Goal: Information Seeking & Learning: Learn about a topic

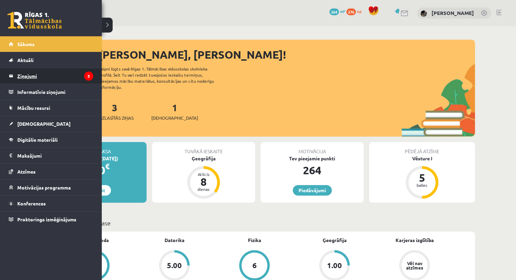
click at [21, 76] on legend "Ziņojumi 3" at bounding box center [55, 76] width 76 height 16
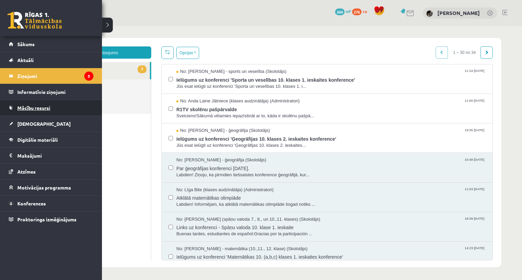
click at [28, 107] on span "Mācību resursi" at bounding box center [33, 108] width 33 height 6
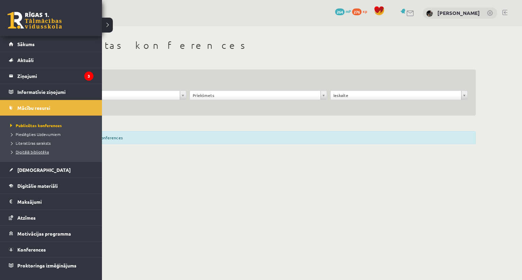
click at [22, 150] on span "Digitālā bibliotēka" at bounding box center [28, 151] width 40 height 5
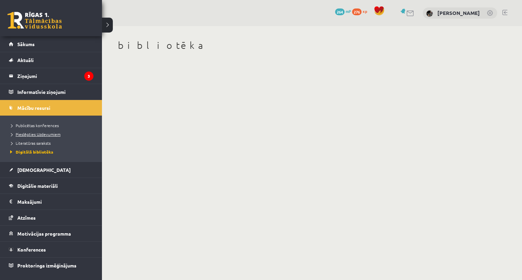
click at [24, 135] on span "Pieslēgties Uzdevumiem" at bounding box center [34, 134] width 52 height 5
click at [28, 187] on span "Digitālie materiāli" at bounding box center [37, 186] width 40 height 6
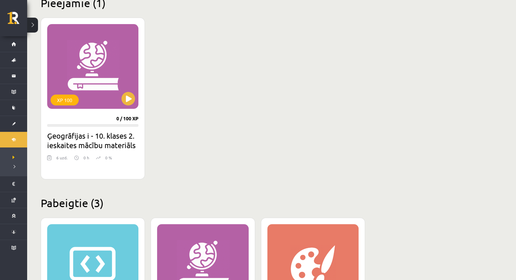
scroll to position [177, 0]
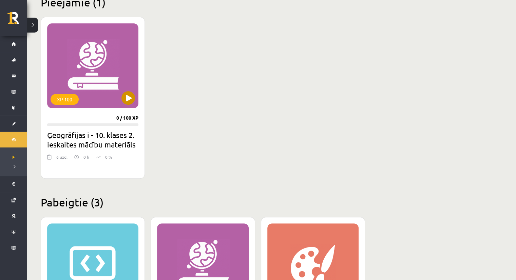
click at [87, 97] on div "XP 100" at bounding box center [92, 65] width 91 height 85
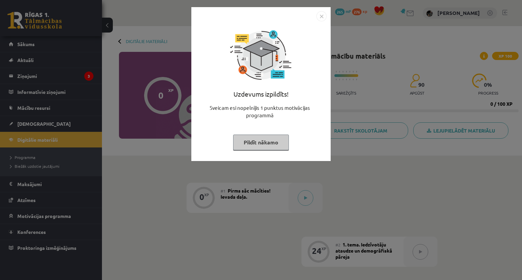
click at [244, 143] on button "Pildīt nākamo" at bounding box center [261, 143] width 56 height 16
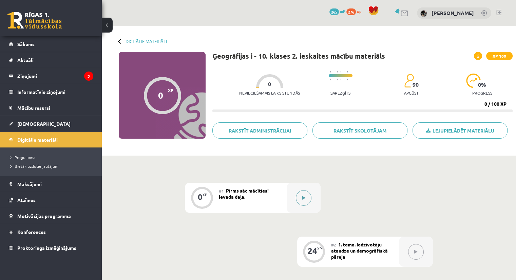
click at [296, 194] on div at bounding box center [304, 198] width 34 height 30
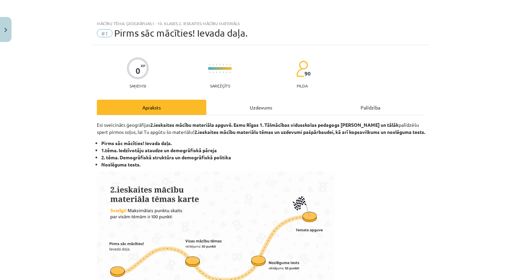
click at [274, 106] on div "Uzdevums" at bounding box center [260, 107] width 109 height 15
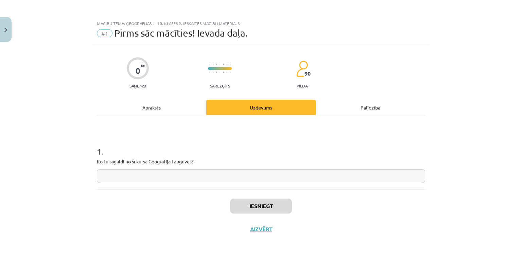
click at [336, 104] on div "Palīdzība" at bounding box center [369, 107] width 109 height 15
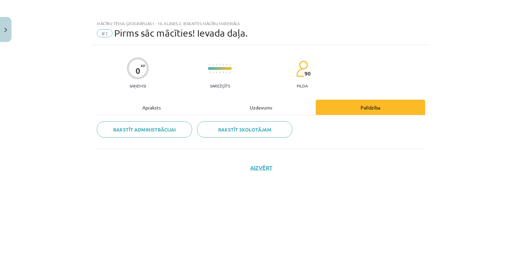
click at [273, 115] on div "Rakstīt administrācijai Rakstīt skolotājam" at bounding box center [261, 132] width 328 height 34
click at [265, 112] on div "Uzdevums" at bounding box center [260, 107] width 109 height 15
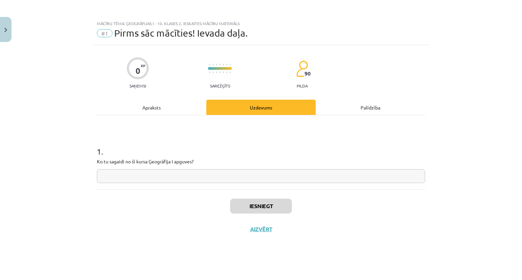
click at [353, 114] on div "Palīdzība" at bounding box center [369, 107] width 109 height 15
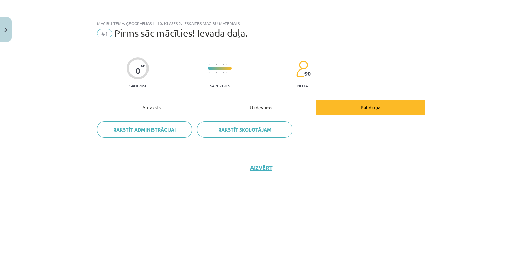
click at [266, 105] on div "Uzdevums" at bounding box center [260, 107] width 109 height 15
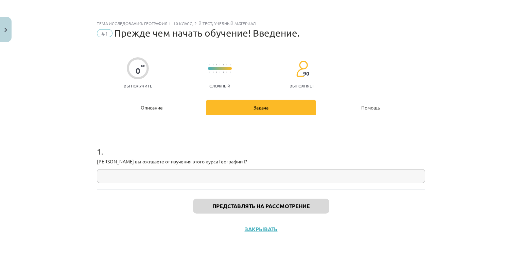
click at [430, 91] on div "Тема исследования: География I - 10 класс, 2-й тест, учебный материал #1 Прежде…" at bounding box center [261, 140] width 522 height 280
drag, startPoint x: 98, startPoint y: 162, endPoint x: 221, endPoint y: 163, distance: 122.9
click at [221, 163] on font "Чего вы ожидаете от изучения этого курса Географии I?" at bounding box center [172, 162] width 150 height 6
drag, startPoint x: 205, startPoint y: 164, endPoint x: 223, endPoint y: 157, distance: 19.0
click at [223, 157] on div "1 . Чего вы ожидаете от изучения этого курса Географии I?" at bounding box center [261, 159] width 328 height 48
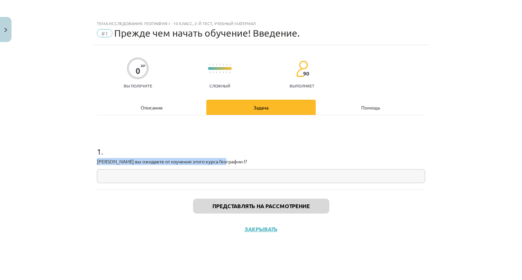
drag, startPoint x: 223, startPoint y: 161, endPoint x: 95, endPoint y: 163, distance: 128.0
click at [95, 163] on div "0 XP Вы получите Сложный 90 выполняет Описание Задача Помощь 1 . Чего вы ожидае…" at bounding box center [261, 154] width 336 height 218
copy font "Чего вы ожидаете от изучения этого курса Географии I?"
click at [299, 164] on p "Чего вы ожидаете от изучения этого курса Географии I?" at bounding box center [261, 161] width 328 height 7
click at [289, 177] on input "text" at bounding box center [261, 176] width 328 height 14
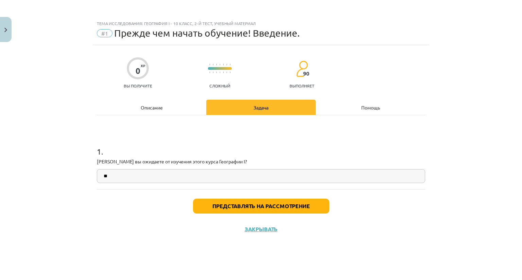
type input "*"
type input "**********"
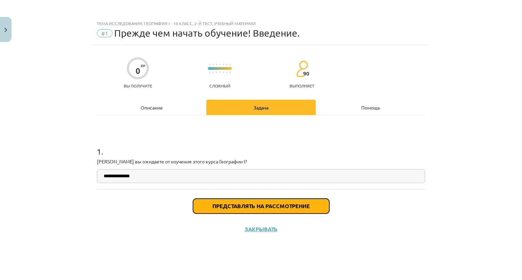
click at [268, 207] on font "Представлять на рассмотрение" at bounding box center [260, 206] width 97 height 7
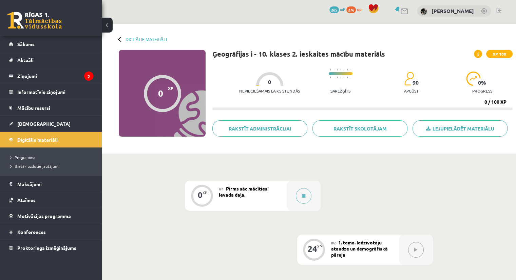
scroll to position [102, 0]
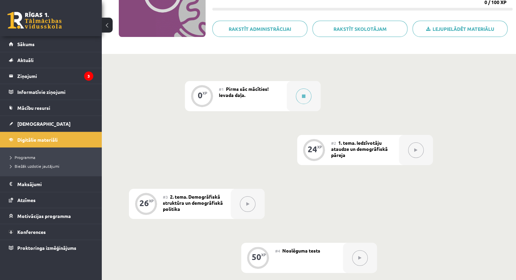
click at [256, 96] on div "#1 Pirms sāc mācīties! Ievada daļa." at bounding box center [253, 96] width 68 height 30
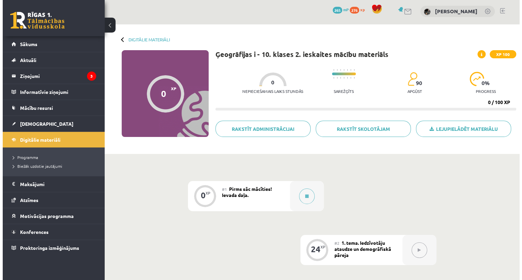
scroll to position [0, 0]
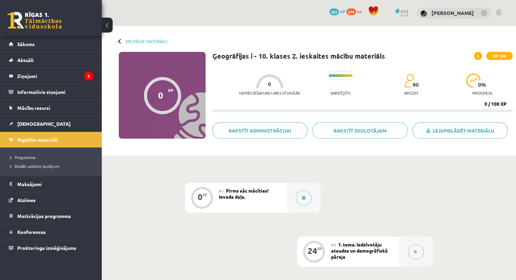
click at [207, 199] on div "0 XP" at bounding box center [202, 197] width 20 height 20
click at [250, 195] on div "#1 Pirms sāc mācīties! Ievada daļa." at bounding box center [253, 198] width 68 height 30
click at [309, 201] on button at bounding box center [304, 198] width 16 height 16
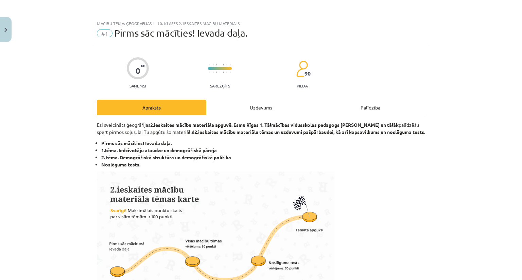
click at [265, 105] on div "Uzdevums" at bounding box center [260, 107] width 109 height 15
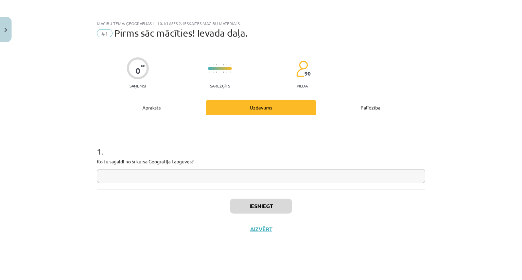
click at [345, 104] on div "Palīdzība" at bounding box center [369, 107] width 109 height 15
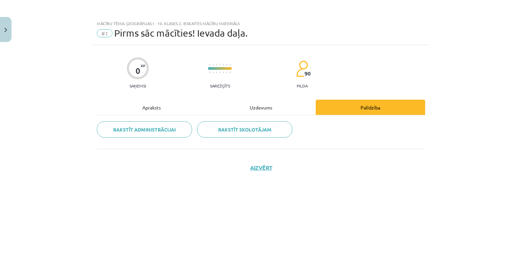
click at [186, 109] on div "Apraksts" at bounding box center [151, 107] width 109 height 15
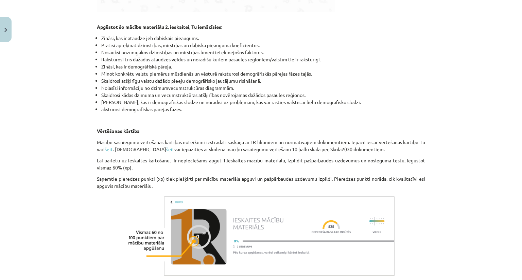
scroll to position [389, 0]
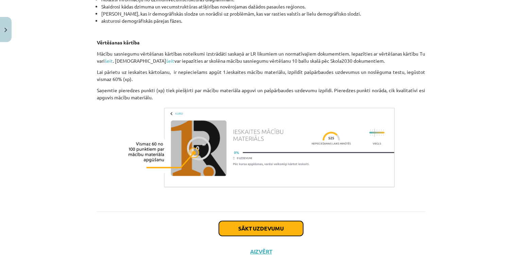
click at [268, 227] on button "Sākt uzdevumu" at bounding box center [261, 228] width 84 height 15
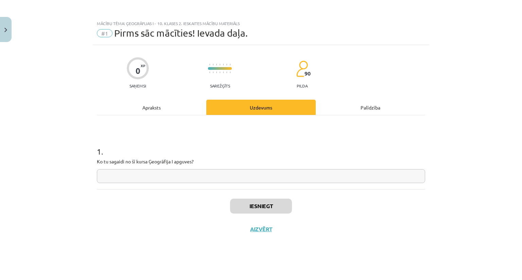
scroll to position [0, 0]
click at [341, 100] on div "Palīdzība" at bounding box center [369, 107] width 109 height 15
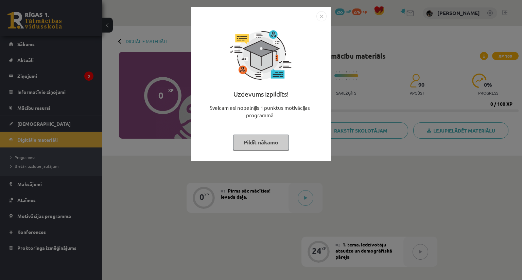
click at [279, 139] on button "Pildīt nākamo" at bounding box center [261, 143] width 56 height 16
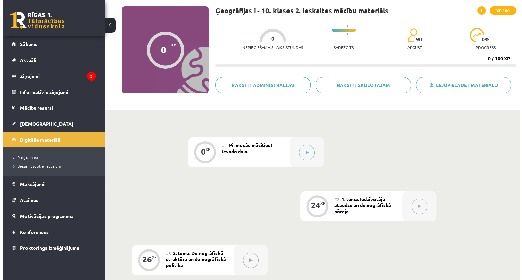
scroll to position [34, 0]
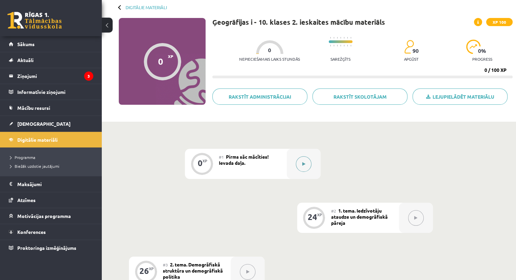
click at [300, 164] on button at bounding box center [304, 165] width 16 height 16
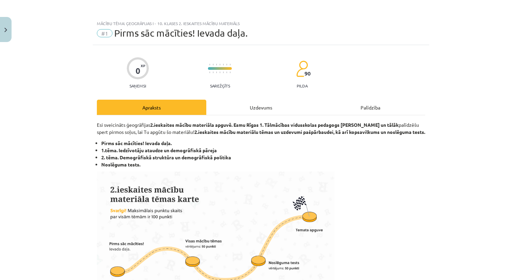
click at [265, 102] on div "Uzdevums" at bounding box center [260, 107] width 109 height 15
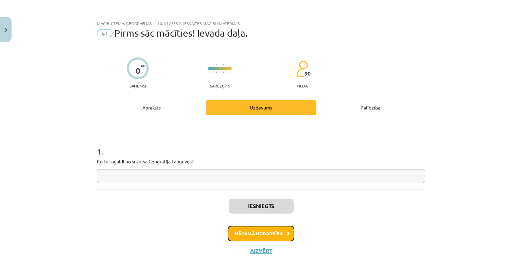
click at [285, 234] on button "Nākamā nodarbība" at bounding box center [261, 234] width 67 height 16
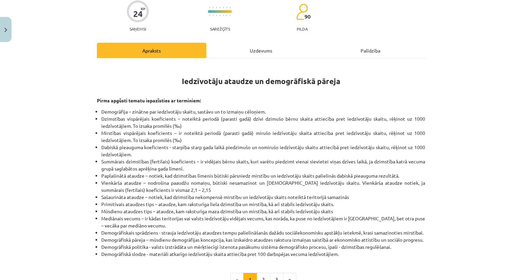
scroll to position [0, 0]
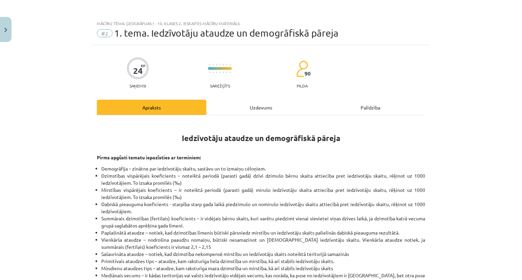
click at [253, 106] on div "Uzdevums" at bounding box center [260, 107] width 109 height 15
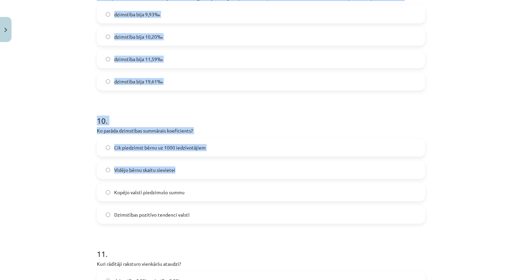
drag, startPoint x: 84, startPoint y: 163, endPoint x: 178, endPoint y: 165, distance: 93.7
click at [178, 165] on div "Mācību tēma: Ģeogrāfijas i - 10. klases 2. ieskaites mācību materiāls #2 1. tem…" at bounding box center [261, 140] width 522 height 280
click at [54, 149] on div "Mācību tēma: Ģeogrāfijas i - 10. klases 2. ieskaites mācību materiāls #2 1. tem…" at bounding box center [261, 140] width 522 height 280
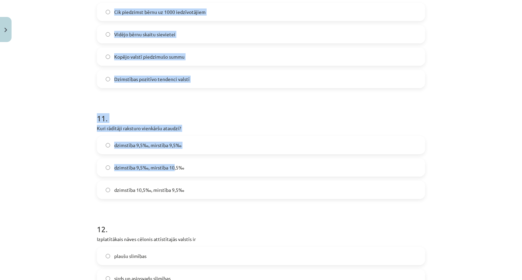
scroll to position [1319, 0]
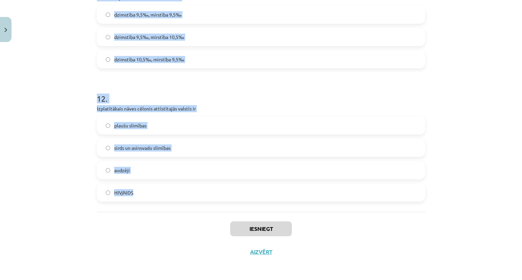
drag, startPoint x: 79, startPoint y: 153, endPoint x: 151, endPoint y: 193, distance: 82.7
click at [151, 193] on div "Mācību tēma: Ģeogrāfijas i - 10. klases 2. ieskaites mācību materiāls #2 1. tem…" at bounding box center [261, 140] width 522 height 280
copy form "1 . Austrumeiropas valstīm raksturīga: sašaurināta ataudze paplašināta ataudze …"
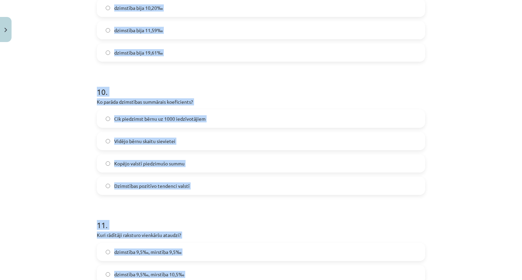
click at [53, 109] on div "Mācību tēma: Ģeogrāfijas i - 10. klases 2. ieskaites mācību materiāls #2 1. tem…" at bounding box center [261, 140] width 522 height 280
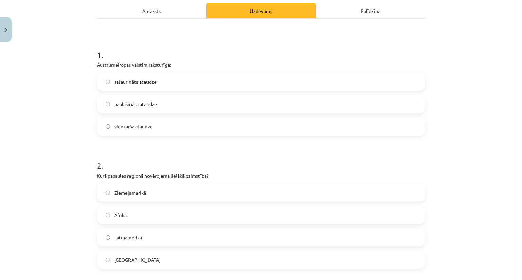
scroll to position [0, 0]
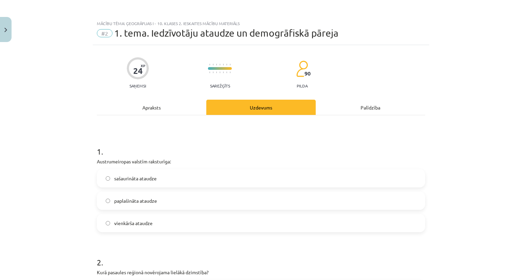
click at [146, 178] on span "sašaurināta ataudze" at bounding box center [135, 178] width 42 height 7
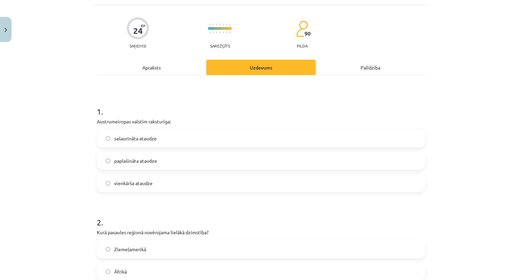
scroll to position [68, 0]
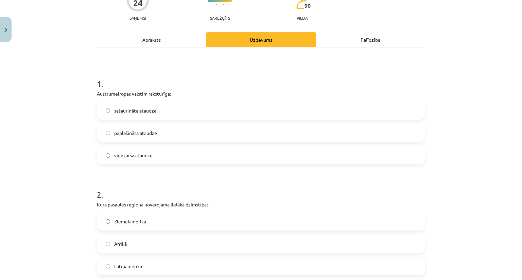
click at [141, 240] on label "Āfrikā" at bounding box center [260, 244] width 327 height 17
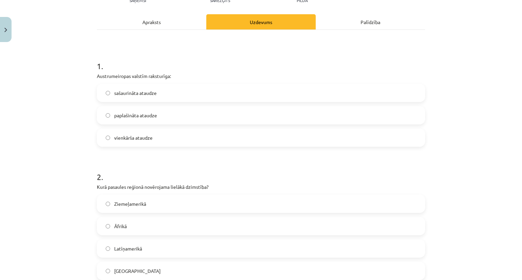
scroll to position [204, 0]
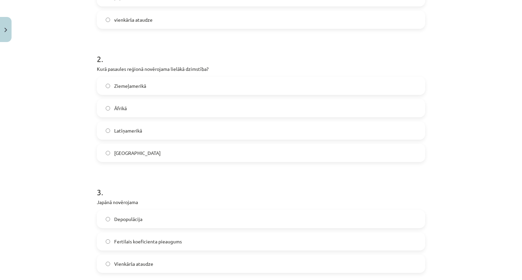
click at [114, 220] on span "Depopulācija" at bounding box center [128, 219] width 28 height 7
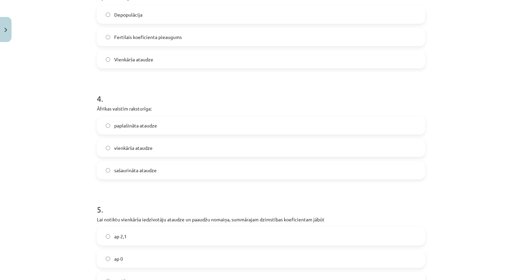
scroll to position [441, 0]
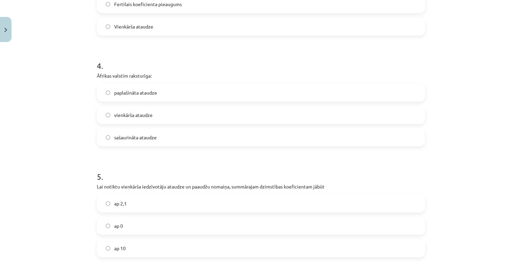
click at [138, 91] on span "paplašināta ataudze" at bounding box center [135, 92] width 43 height 7
click at [138, 206] on label "ap 2,1" at bounding box center [260, 203] width 327 height 17
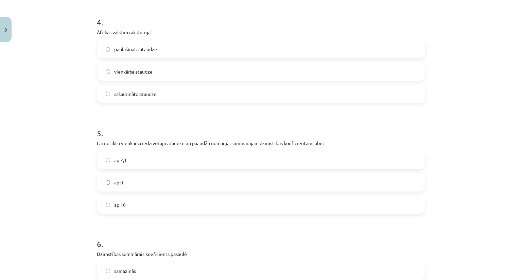
scroll to position [611, 0]
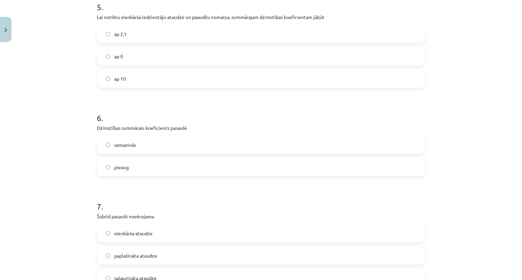
click at [124, 142] on span "samazinās" at bounding box center [125, 145] width 22 height 7
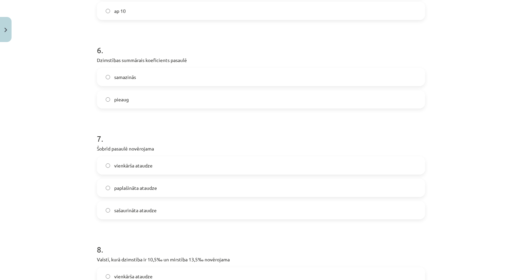
click at [143, 215] on label "sašaurināta ataudze" at bounding box center [260, 210] width 327 height 17
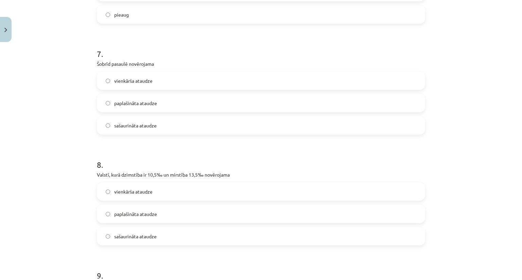
scroll to position [781, 0]
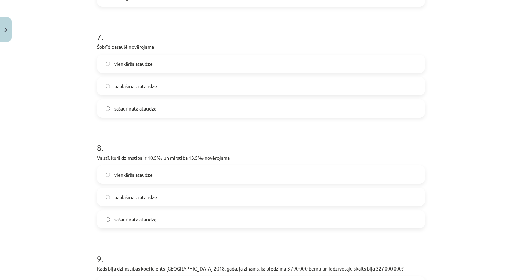
click at [143, 220] on span "sašaurināta ataudze" at bounding box center [135, 219] width 42 height 7
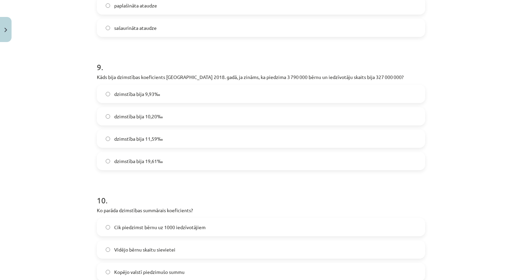
scroll to position [985, 0]
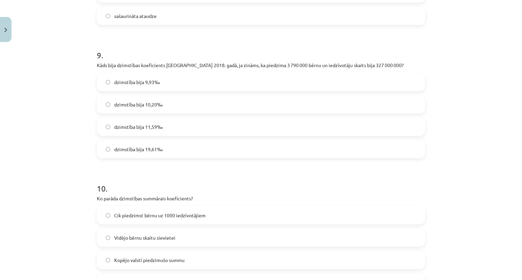
click at [137, 105] on span "dzimstība bija 10,20‰" at bounding box center [138, 104] width 49 height 7
click at [146, 133] on label "dzimstība bija 11,59‰" at bounding box center [260, 127] width 327 height 17
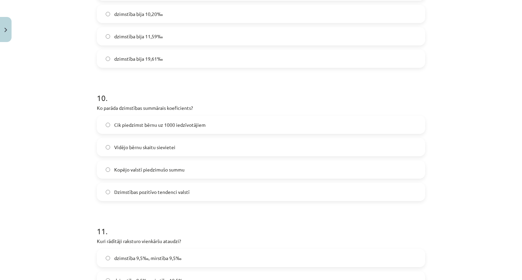
scroll to position [1087, 0]
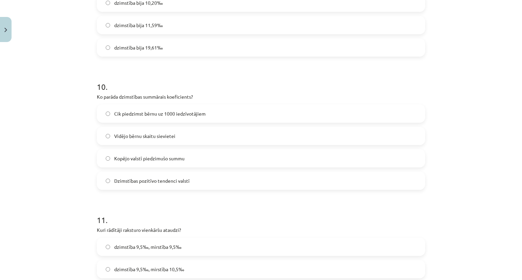
click at [136, 142] on label "Vidējo bērnu skaitu sievietei" at bounding box center [260, 136] width 327 height 17
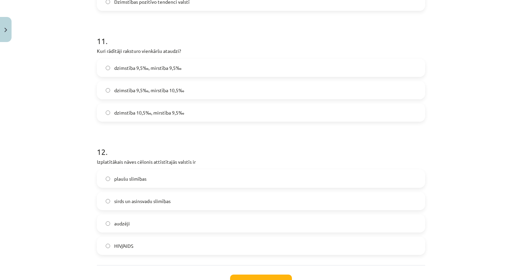
scroll to position [1290, 0]
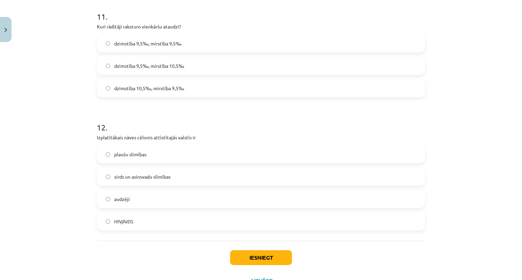
click at [140, 47] on span "dzimstība 9,5‰, mirstība 9,5‰" at bounding box center [147, 43] width 67 height 7
click at [128, 179] on span "sirds un asinsvadu slimības" at bounding box center [142, 177] width 56 height 7
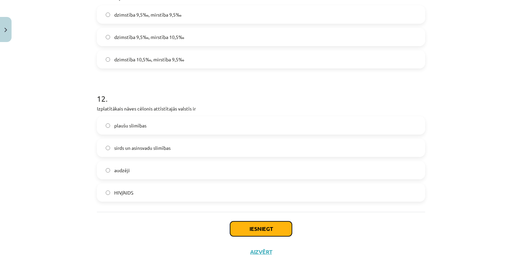
click at [265, 232] on button "Iesniegt" at bounding box center [261, 229] width 62 height 15
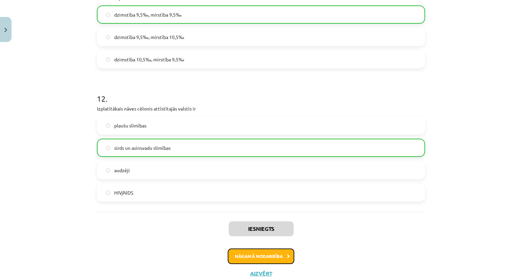
click at [263, 257] on button "Nākamā nodarbība" at bounding box center [261, 257] width 67 height 16
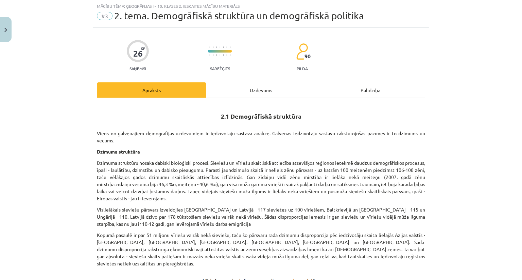
scroll to position [17, 0]
click at [252, 95] on div "Uzdevums" at bounding box center [260, 90] width 109 height 15
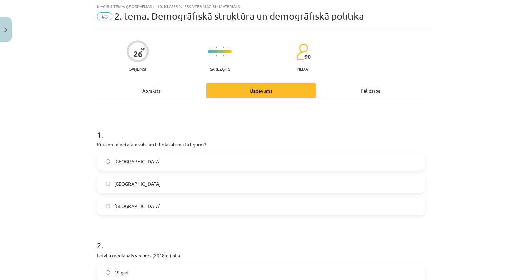
click at [174, 96] on div "Apraksts" at bounding box center [151, 90] width 109 height 15
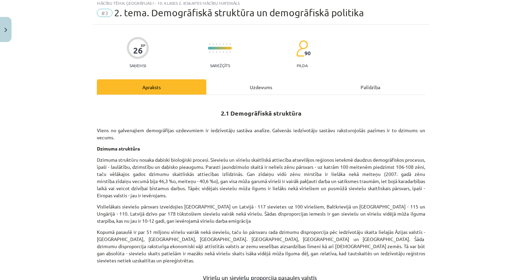
scroll to position [0, 0]
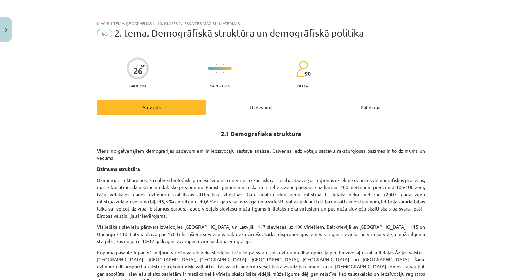
click at [273, 109] on div "Uzdevums" at bounding box center [260, 107] width 109 height 15
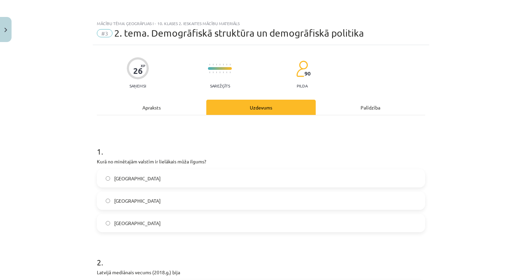
scroll to position [17, 0]
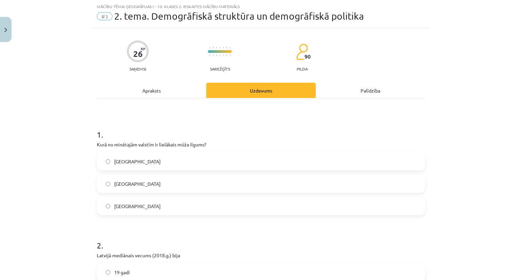
click at [87, 143] on div "Mācību tēma: Ģeogrāfijas i - 10. klases 2. ieskaites mācību materiāls #3 2. tem…" at bounding box center [261, 140] width 522 height 280
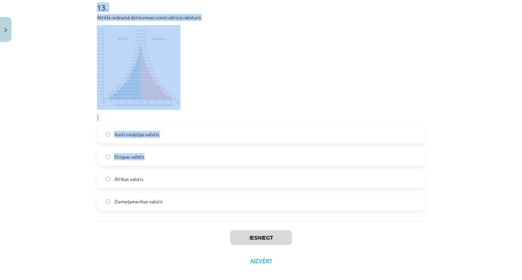
scroll to position [1508, 0]
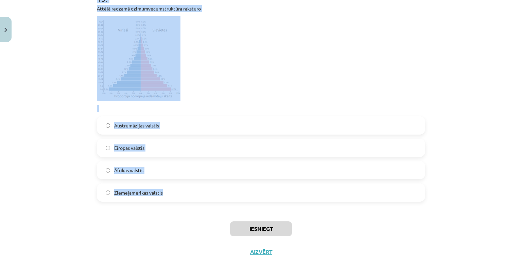
drag, startPoint x: 86, startPoint y: 133, endPoint x: 200, endPoint y: 185, distance: 124.5
click at [200, 185] on div "Mācību tēma: Ģeogrāfijas i - 10. klases 2. ieskaites mācību materiāls #3 2. tem…" at bounding box center [261, 140] width 522 height 280
copy form "1 . Kurā no minētajām valstīm ir lielākais mūža ilgums? Ķīnā Latvijā Japānā 2 .…"
click at [262, 95] on p at bounding box center [261, 58] width 328 height 85
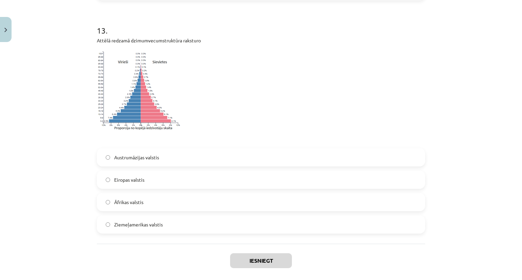
scroll to position [1440, 0]
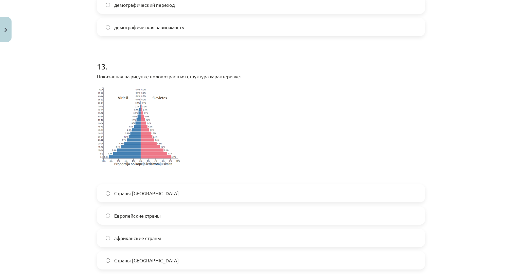
click at [151, 123] on img at bounding box center [139, 126] width 84 height 85
click at [148, 143] on img at bounding box center [139, 126] width 84 height 85
click at [147, 106] on img at bounding box center [139, 126] width 84 height 85
click at [134, 139] on img at bounding box center [139, 126] width 84 height 85
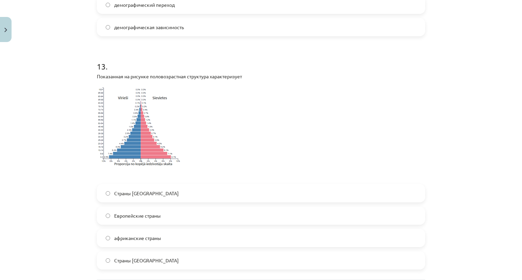
drag, startPoint x: 134, startPoint y: 139, endPoint x: 122, endPoint y: 119, distance: 23.3
click at [122, 119] on img at bounding box center [139, 126] width 84 height 85
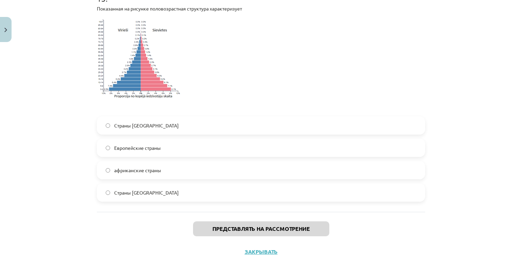
click at [159, 146] on label "Европейские страны" at bounding box center [260, 148] width 327 height 17
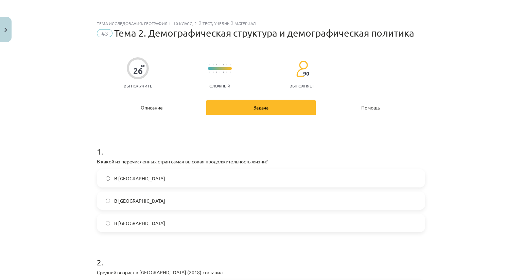
scroll to position [34, 0]
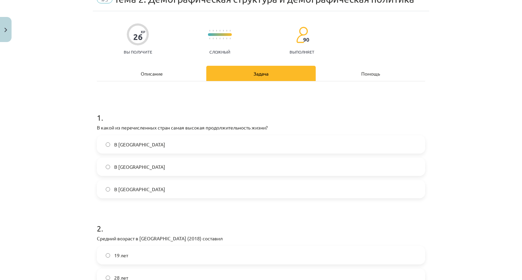
click at [150, 188] on label "В Японии" at bounding box center [260, 189] width 327 height 17
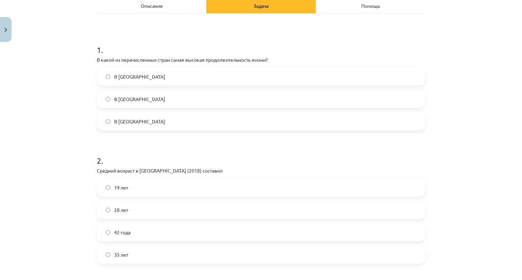
scroll to position [170, 0]
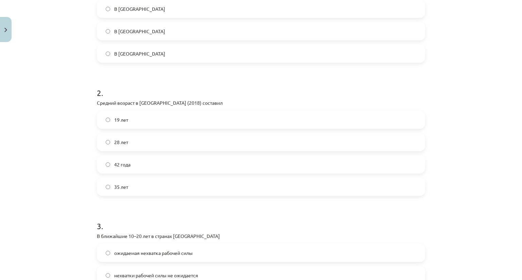
click at [140, 167] on label "42 года" at bounding box center [260, 164] width 327 height 17
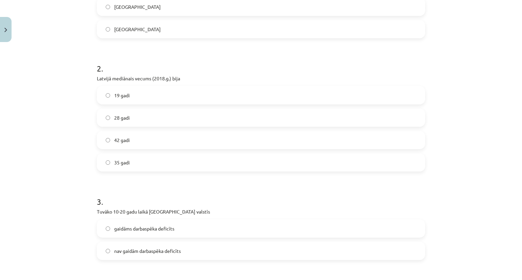
scroll to position [272, 0]
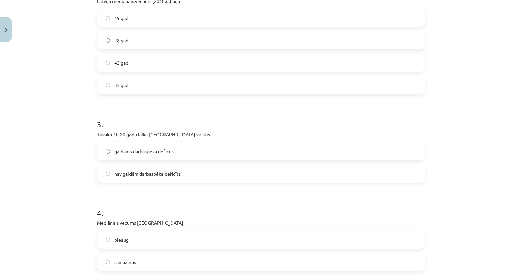
click at [143, 181] on label "nav gaidām darbaspēka deficīts" at bounding box center [260, 173] width 327 height 17
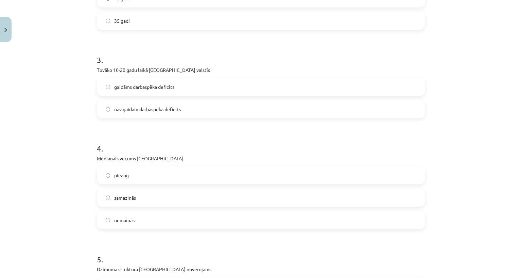
scroll to position [340, 0]
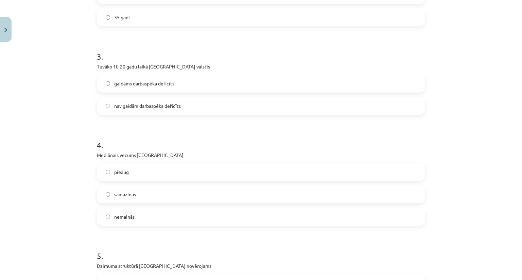
click at [138, 169] on label "pieaug" at bounding box center [260, 172] width 327 height 17
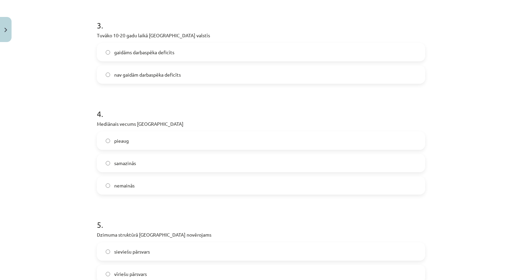
scroll to position [407, 0]
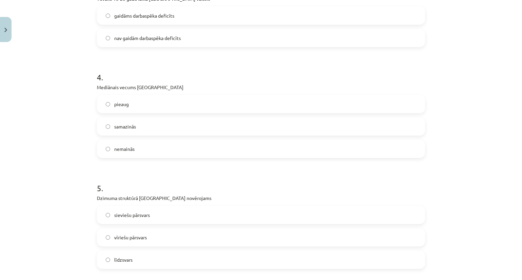
click at [128, 216] on span "sieviešu pārsvars" at bounding box center [132, 215] width 36 height 7
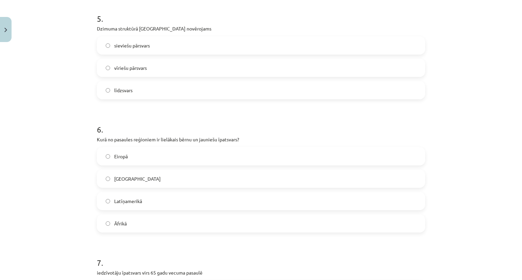
scroll to position [645, 0]
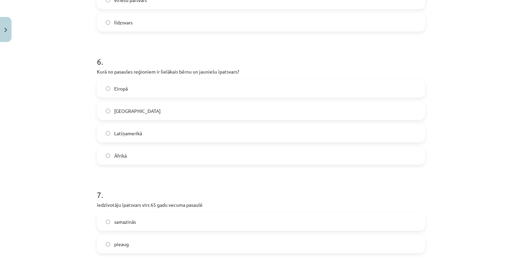
click at [118, 158] on span "Āfrikā" at bounding box center [120, 155] width 13 height 7
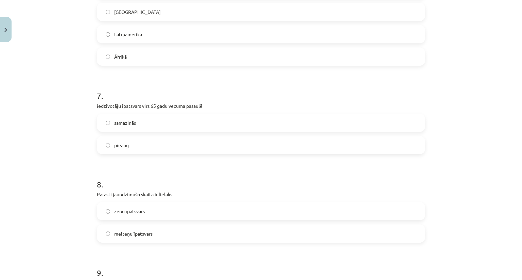
scroll to position [747, 0]
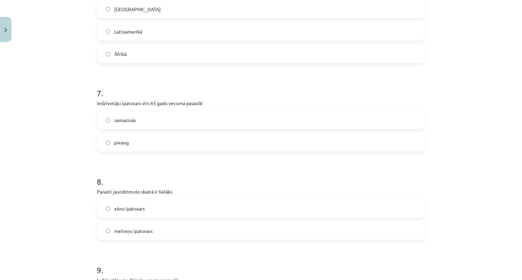
click at [143, 141] on label "pieaug" at bounding box center [260, 142] width 327 height 17
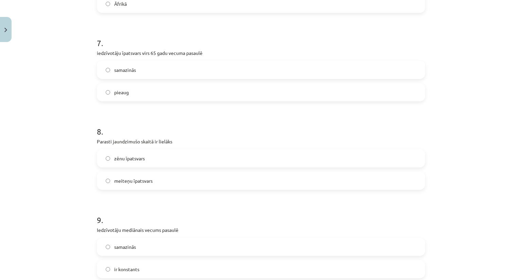
scroll to position [815, 0]
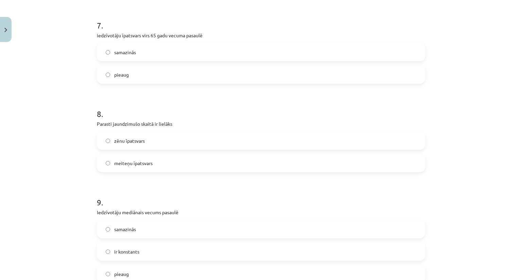
click at [140, 142] on span "zēnu īpatsvars" at bounding box center [129, 141] width 31 height 7
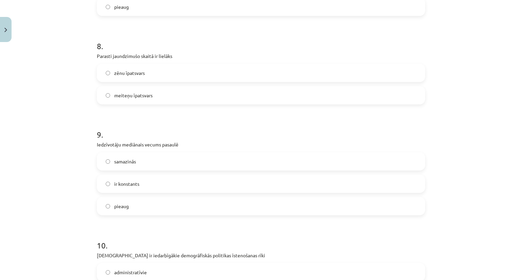
scroll to position [917, 0]
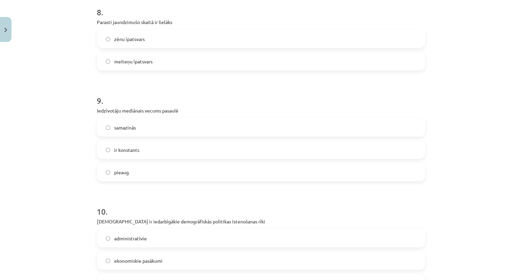
click at [134, 167] on label "pieaug" at bounding box center [260, 172] width 327 height 17
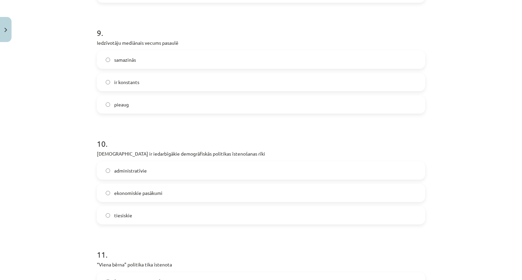
click at [133, 180] on div "administratīvie ekonomiskie pasākumi tiesiskie" at bounding box center [261, 193] width 328 height 63
click at [135, 188] on label "ekonomiskie pasākumi" at bounding box center [260, 193] width 327 height 17
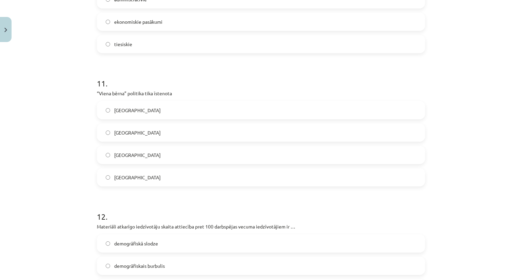
scroll to position [1188, 0]
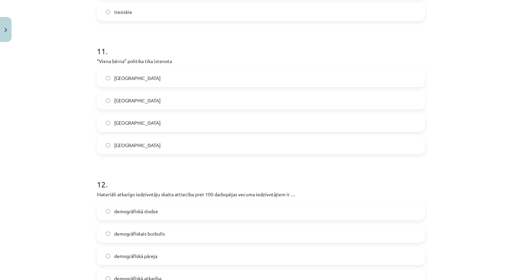
click at [143, 126] on label "Ķīnā" at bounding box center [260, 122] width 327 height 17
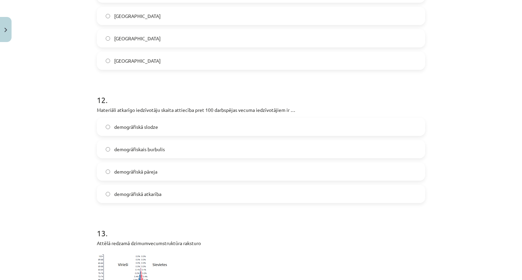
scroll to position [1290, 0]
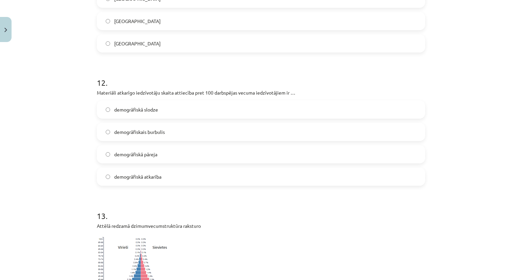
click at [144, 114] on label "demogrāfiskā slodze" at bounding box center [260, 109] width 327 height 17
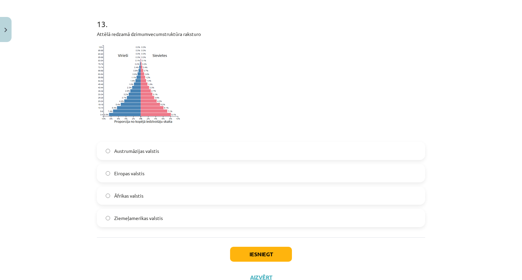
scroll to position [1494, 0]
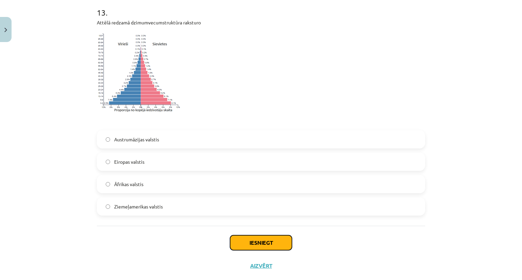
click at [237, 241] on button "Iesniegt" at bounding box center [261, 243] width 62 height 15
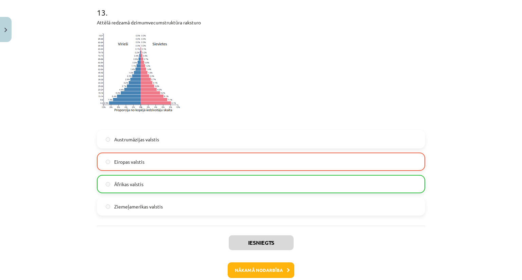
click at [135, 181] on span "Āfrikas valstis" at bounding box center [128, 184] width 29 height 7
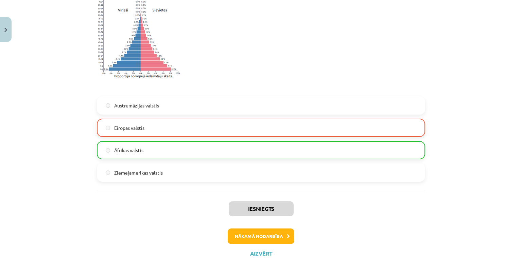
scroll to position [1529, 0]
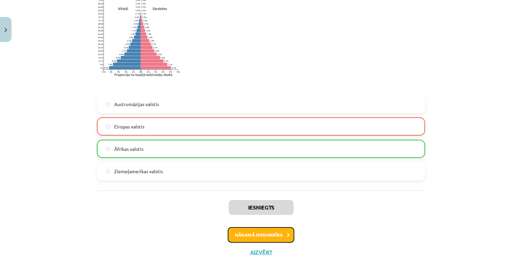
click at [273, 234] on button "Nākamā nodarbība" at bounding box center [261, 236] width 67 height 16
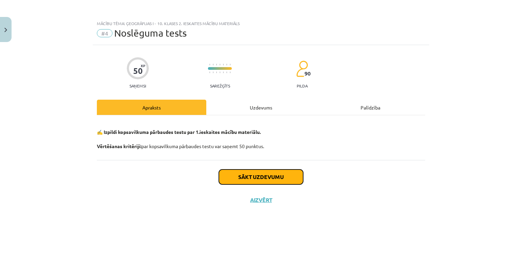
click at [270, 177] on button "Sākt uzdevumu" at bounding box center [261, 177] width 84 height 15
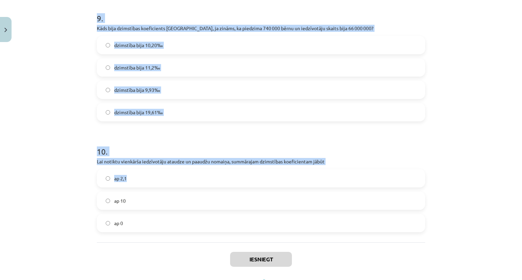
scroll to position [1268, 0]
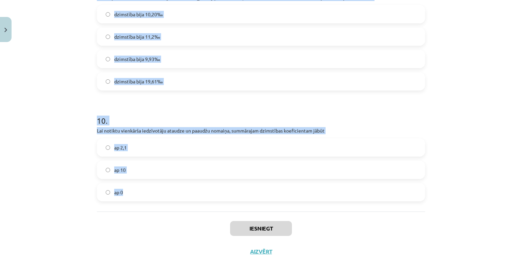
drag, startPoint x: 88, startPoint y: 109, endPoint x: 136, endPoint y: 189, distance: 93.3
click at [136, 189] on div "Mācību tēma: Ģeogrāfijas i - 10. klases 2. ieskaites mācību materiāls #4 Noslēg…" at bounding box center [261, 140] width 522 height 280
copy form "1 . Kurā pasaules reģionā novērojama mazākā dzimstība? Dienvidāzijā Āfrikā Aust…"
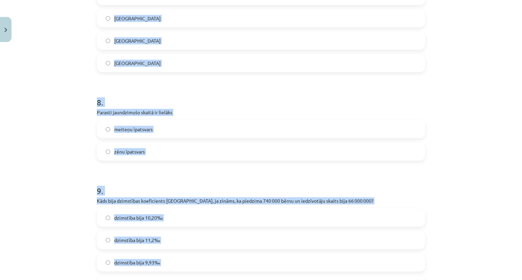
click at [45, 121] on div "Mācību tēma: Ģeogrāfijas i - 10. klases 2. ieskaites mācību materiāls #4 Noslēg…" at bounding box center [261, 140] width 522 height 280
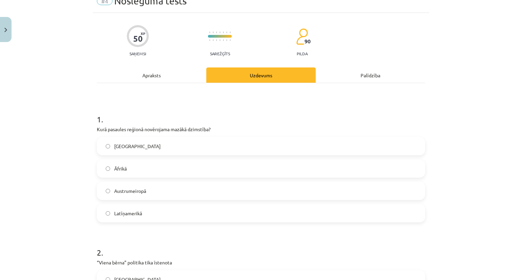
scroll to position [0, 0]
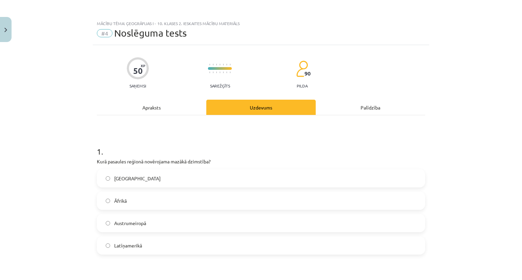
click at [129, 220] on span "Austrumeiropā" at bounding box center [130, 223] width 32 height 7
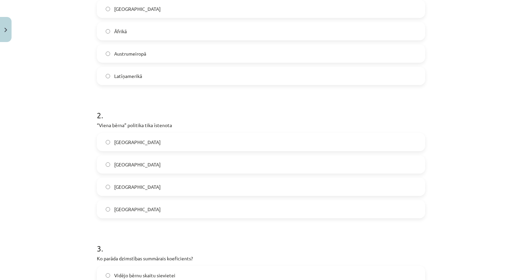
click at [149, 189] on label "Ķīnā" at bounding box center [260, 187] width 327 height 17
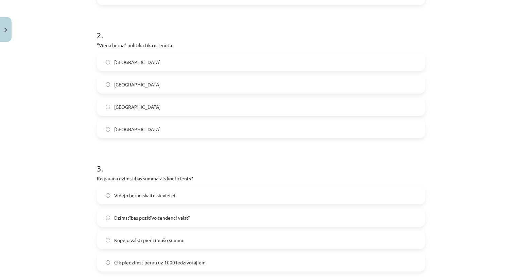
scroll to position [340, 0]
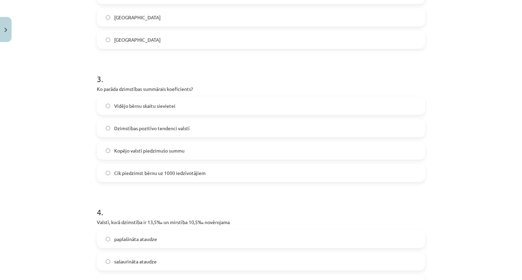
click at [123, 104] on span "Vidējo bērnu skaitu sievietei" at bounding box center [144, 106] width 61 height 7
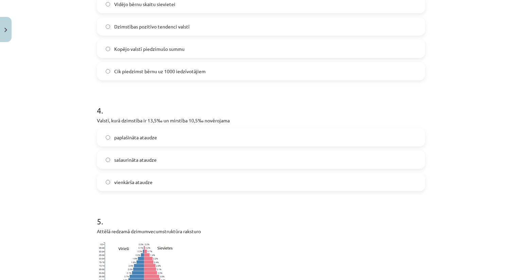
click at [125, 137] on span "paplašināta ataudze" at bounding box center [135, 137] width 43 height 7
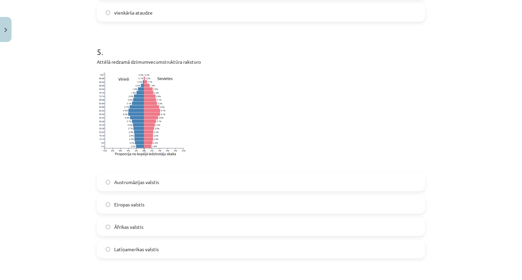
scroll to position [645, 0]
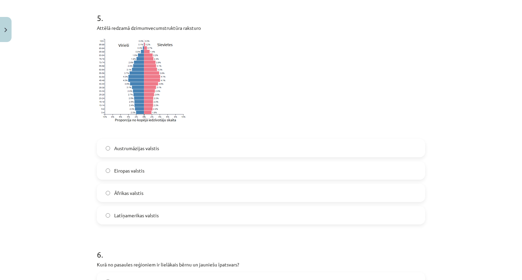
click at [120, 57] on img at bounding box center [142, 80] width 91 height 88
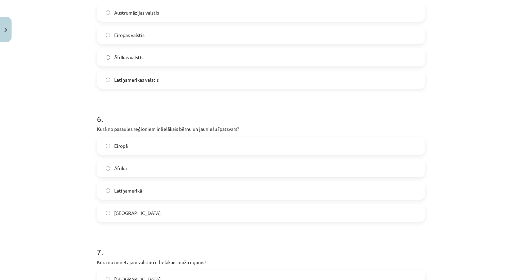
scroll to position [883, 0]
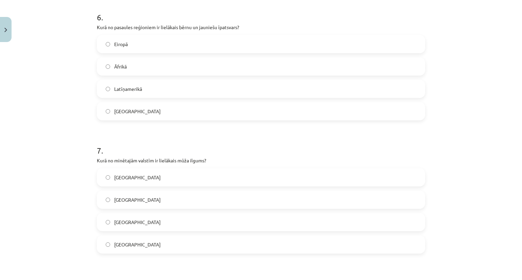
click at [127, 63] on label "Āfrikā" at bounding box center [260, 66] width 327 height 17
click at [133, 200] on label "Japānā" at bounding box center [260, 200] width 327 height 17
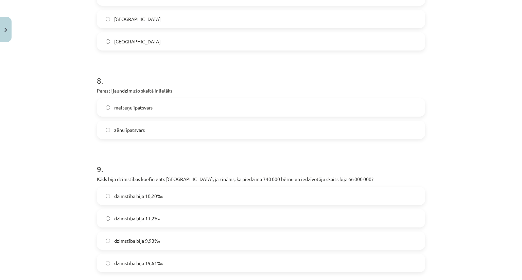
scroll to position [1087, 0]
click at [149, 137] on label "zēnu īpatsvars" at bounding box center [260, 129] width 327 height 17
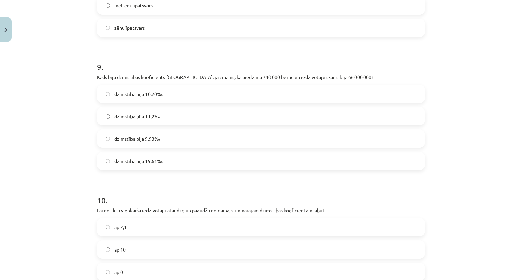
click at [143, 115] on span "dzimstība bija 11,2‰" at bounding box center [137, 116] width 46 height 7
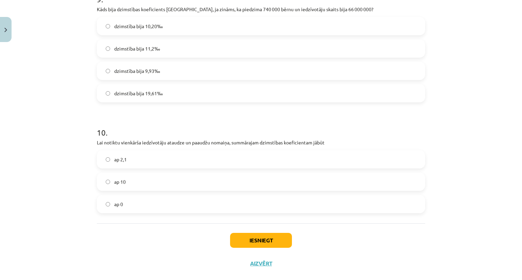
scroll to position [1268, 0]
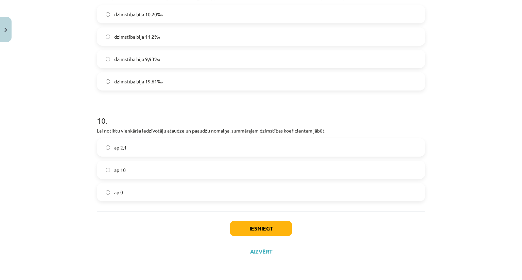
click at [130, 152] on label "ap 2,1" at bounding box center [260, 147] width 327 height 17
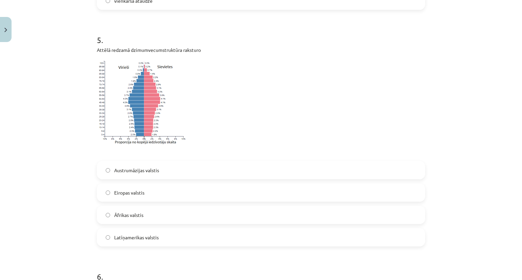
scroll to position [589, 0]
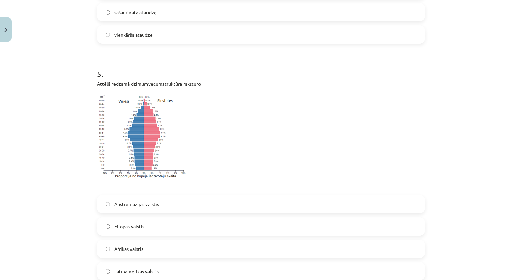
click at [135, 146] on img at bounding box center [142, 136] width 91 height 88
drag, startPoint x: 135, startPoint y: 146, endPoint x: 140, endPoint y: 144, distance: 4.6
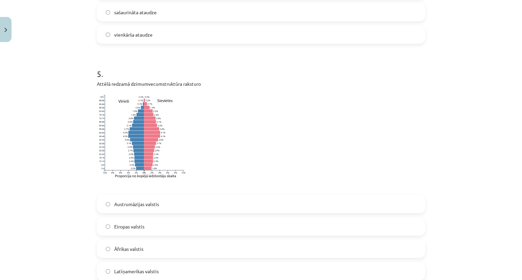
click at [140, 144] on img at bounding box center [142, 136] width 91 height 88
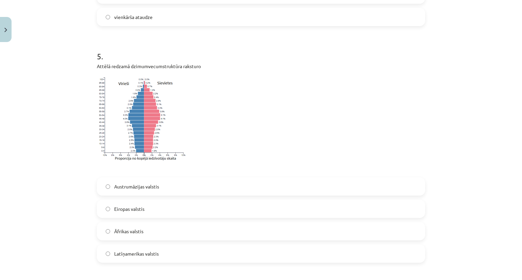
scroll to position [623, 0]
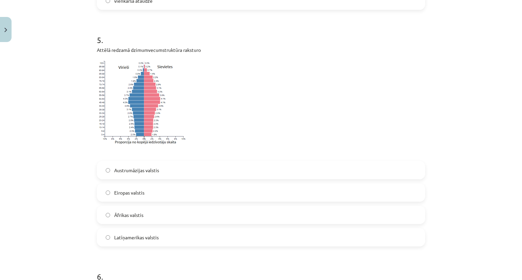
click at [146, 197] on label "Eiropas valstis" at bounding box center [260, 192] width 327 height 17
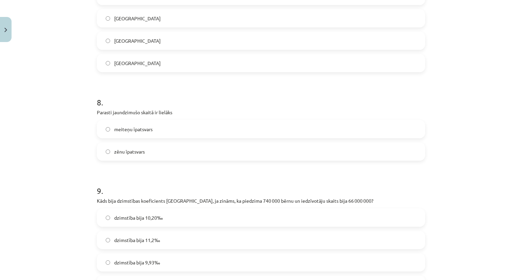
scroll to position [1268, 0]
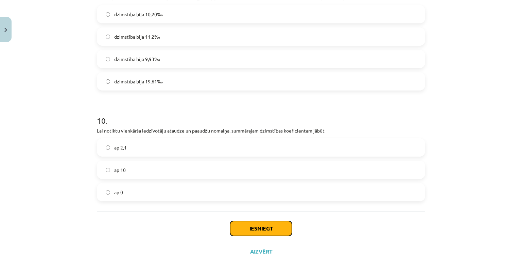
click at [268, 228] on button "Iesniegt" at bounding box center [261, 228] width 62 height 15
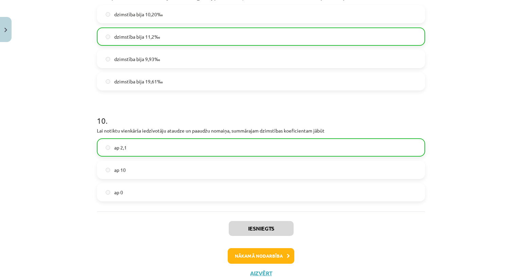
scroll to position [1289, 0]
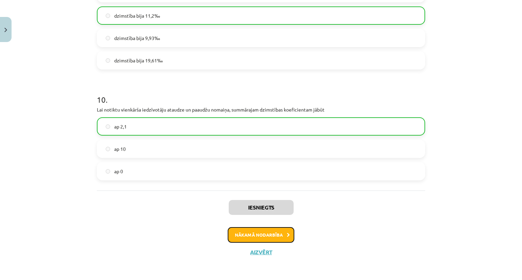
click at [276, 238] on button "Nākamā nodarbība" at bounding box center [261, 236] width 67 height 16
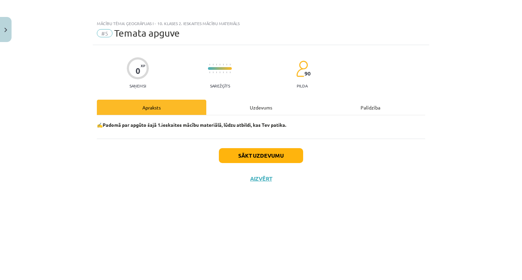
scroll to position [0, 0]
click at [283, 153] on button "Sākt uzdevumu" at bounding box center [261, 155] width 84 height 15
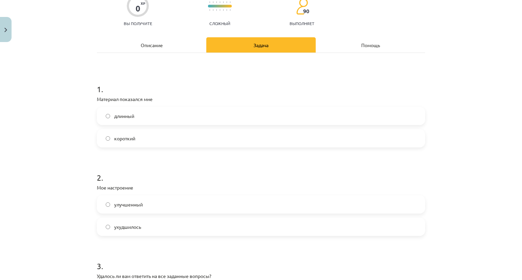
scroll to position [68, 0]
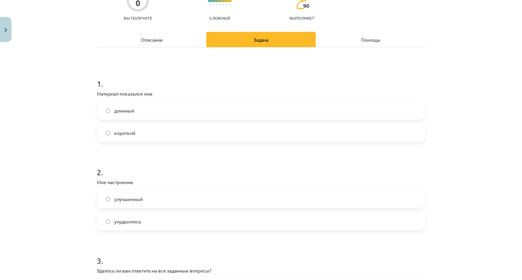
click at [141, 109] on label "длинный" at bounding box center [260, 110] width 327 height 17
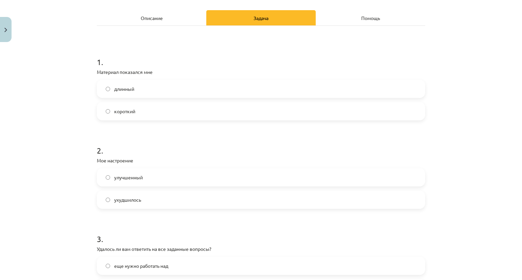
scroll to position [136, 0]
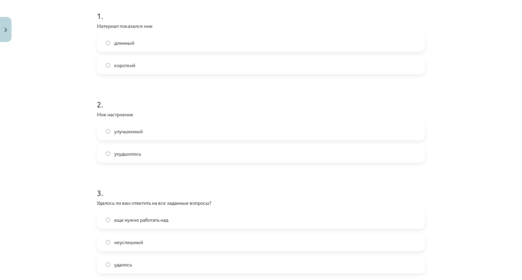
click at [141, 150] on label "ухудшилось" at bounding box center [260, 153] width 327 height 17
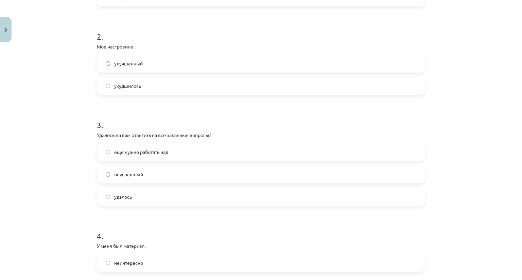
click at [140, 158] on label "еще нужно работать над" at bounding box center [260, 152] width 327 height 17
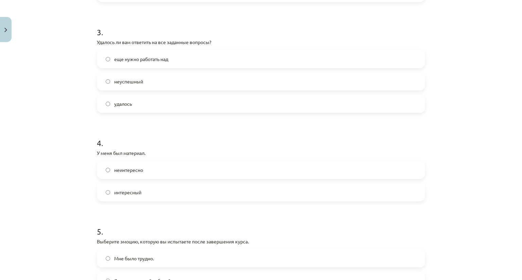
scroll to position [306, 0]
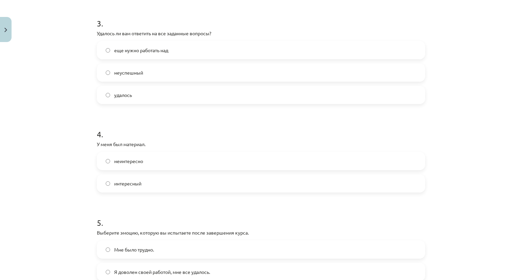
click at [146, 165] on label "неинтересно" at bounding box center [260, 161] width 327 height 17
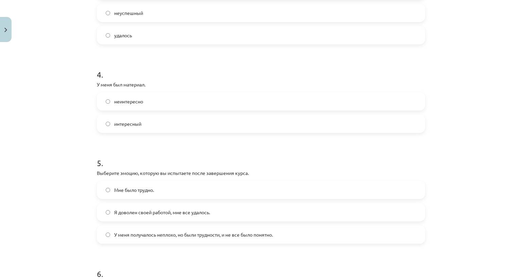
scroll to position [407, 0]
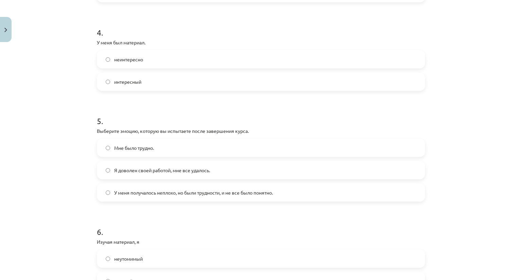
click at [150, 190] on font "У меня получалось неплохо, но были трудности, и не все было понятно." at bounding box center [193, 193] width 159 height 6
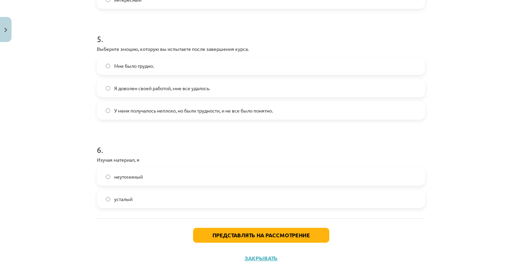
scroll to position [496, 0]
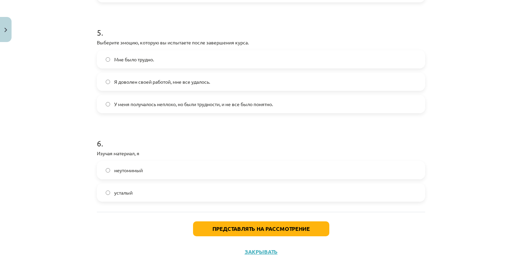
click at [150, 189] on label "усталый" at bounding box center [260, 192] width 327 height 17
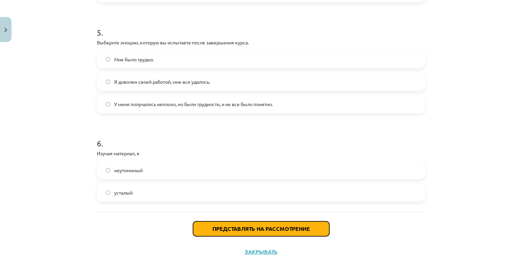
click at [315, 229] on button "Представлять на рассмотрение" at bounding box center [261, 229] width 136 height 15
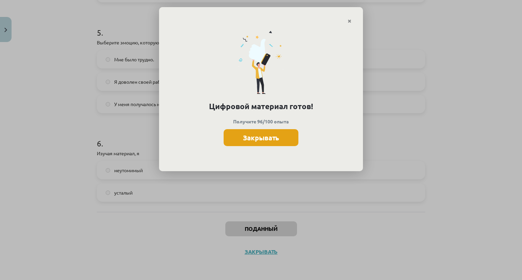
click at [271, 144] on button "Закрывать" at bounding box center [260, 137] width 75 height 17
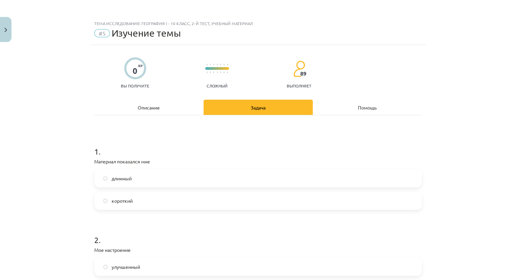
scroll to position [0, 0]
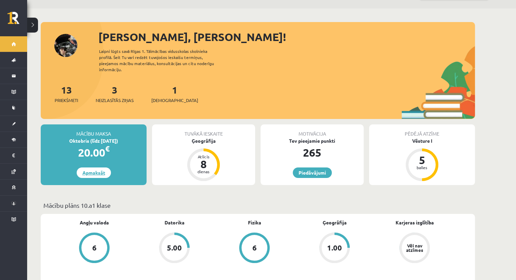
scroll to position [34, 0]
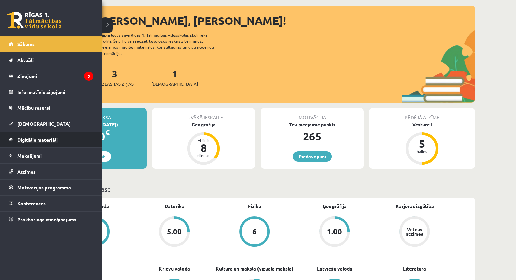
click at [33, 140] on span "Digitālie materiāli" at bounding box center [37, 140] width 40 height 6
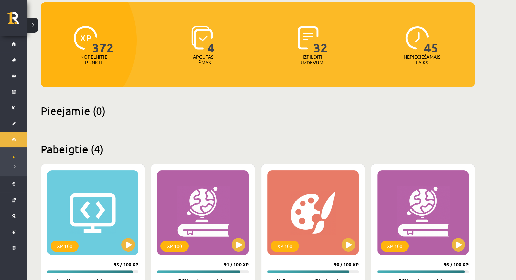
scroll to position [194, 0]
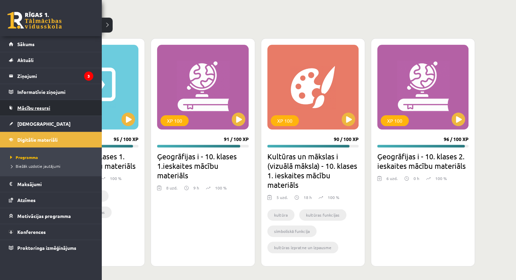
click at [30, 108] on span "Mācību resursi" at bounding box center [33, 108] width 33 height 6
